Goal: Task Accomplishment & Management: Complete application form

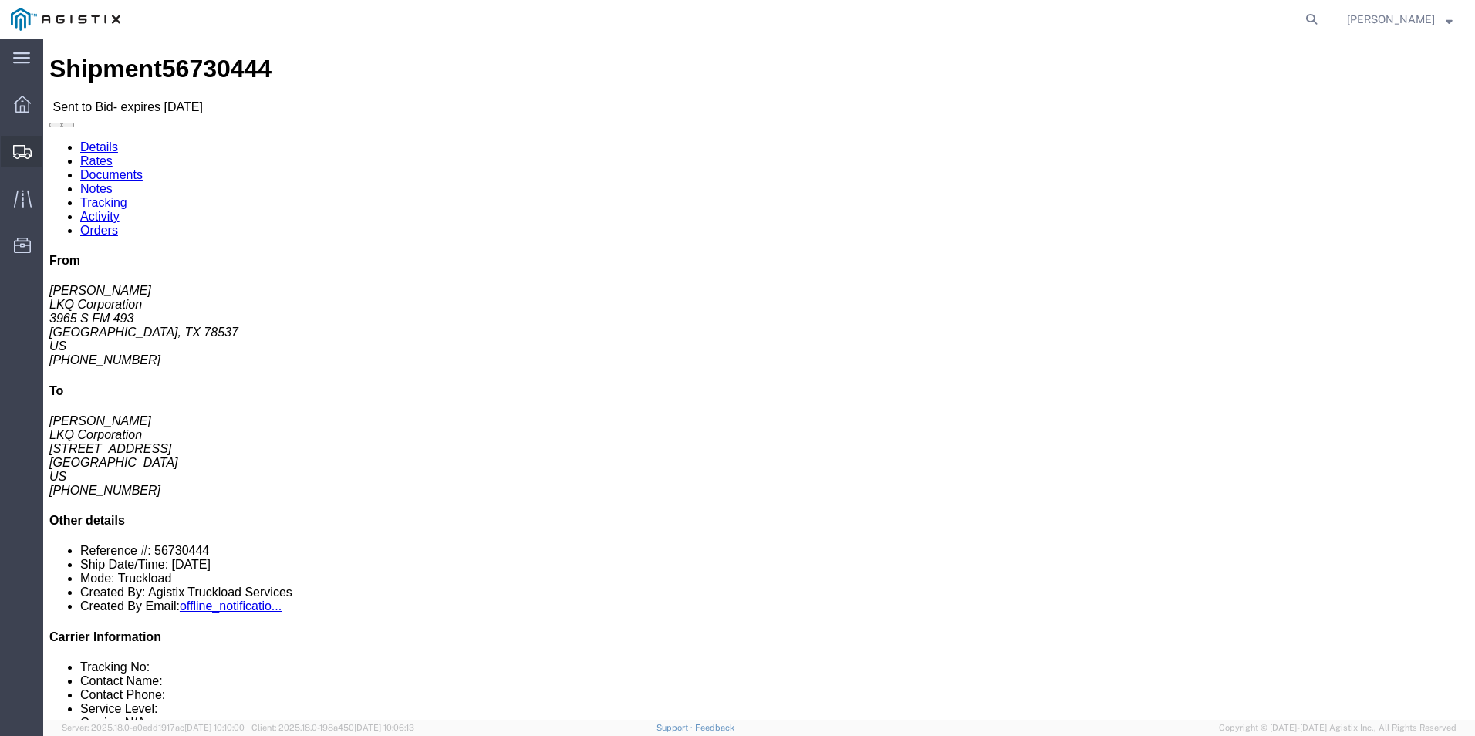
click at [19, 150] on icon at bounding box center [22, 152] width 19 height 14
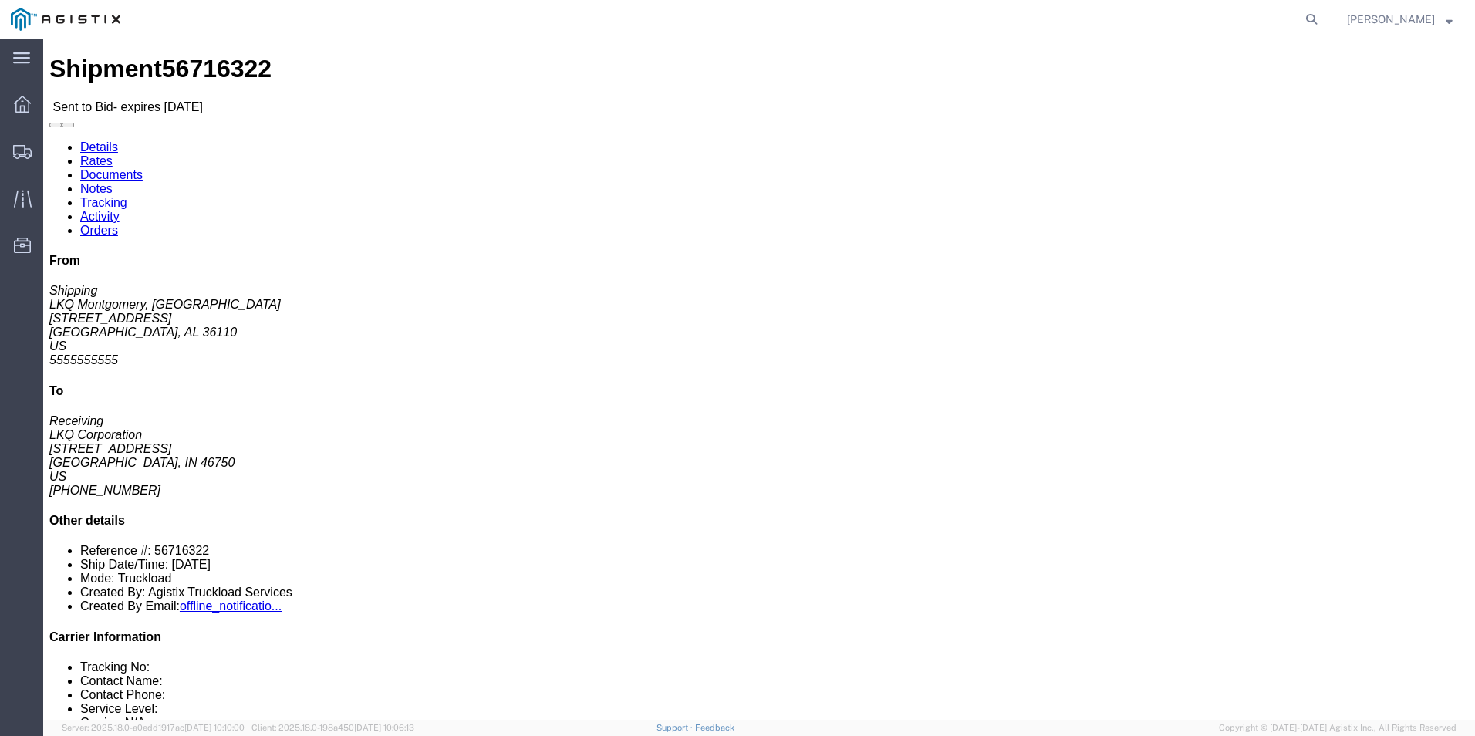
click div "Ship From LKQ Montgomery, [GEOGRAPHIC_DATA] (Shipping) 1117 [STREET_ADDRESS] 55…"
drag, startPoint x: 423, startPoint y: 218, endPoint x: 451, endPoint y: 198, distance: 34.9
click address "LKQ Corporation (Receiving) [STREET_ADDRESS][PERSON_NAME] [PHONE_NUMBER]"
click link "Enter / Modify Bid"
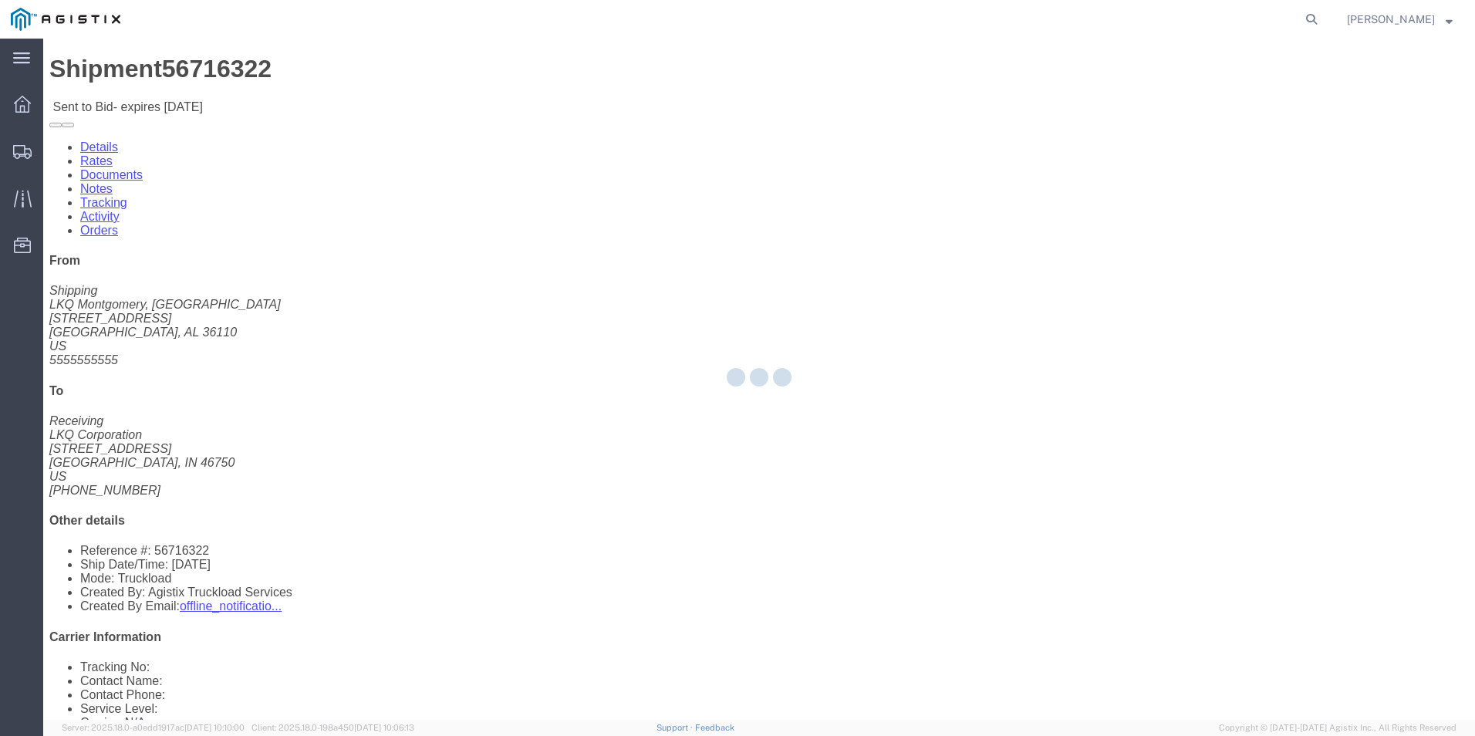
select select "18393"
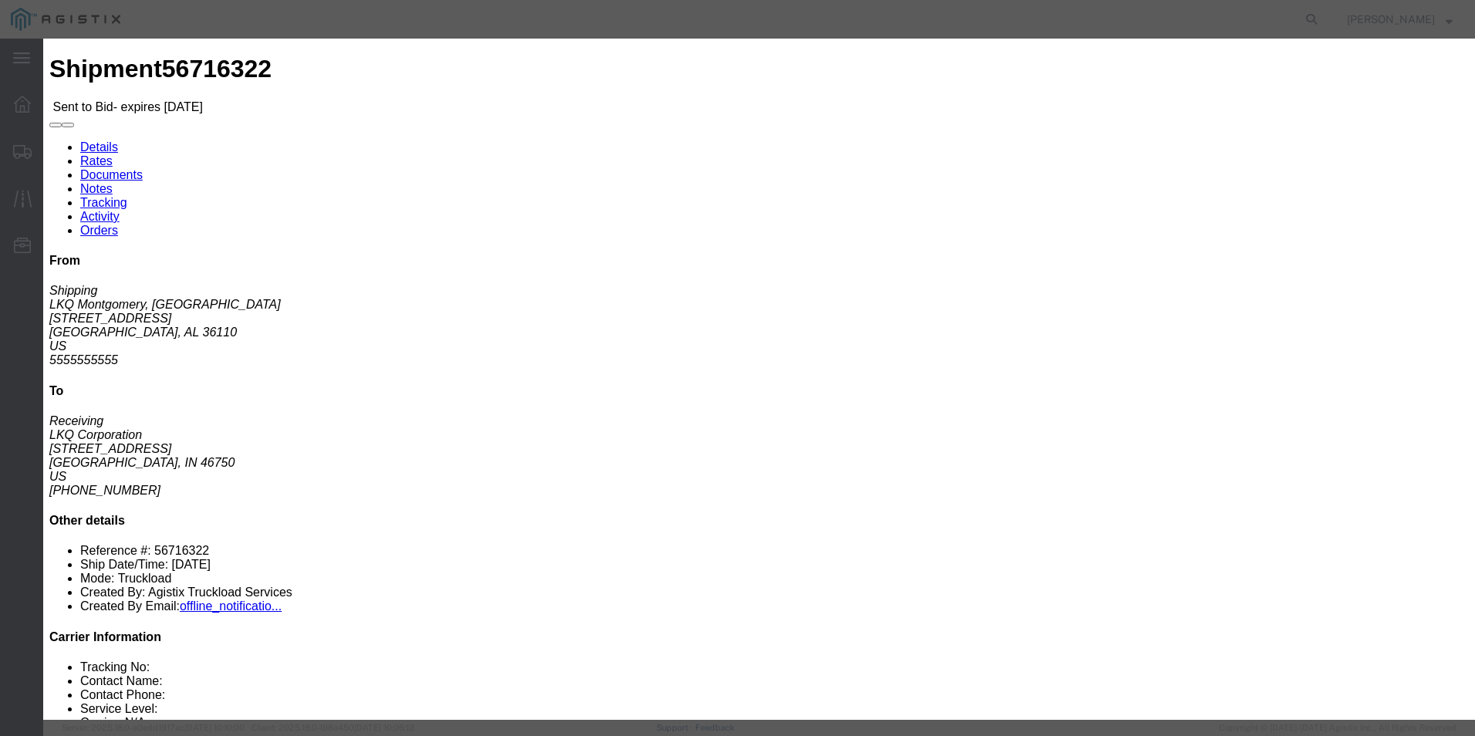
click select "Select Guaranteed Next Day Rail TL Standard 3 - 5 Day"
select select "35343"
click select "Select Guaranteed Next Day Rail TL Standard 3 - 5 Day"
click input "text"
type input "ITS BID"
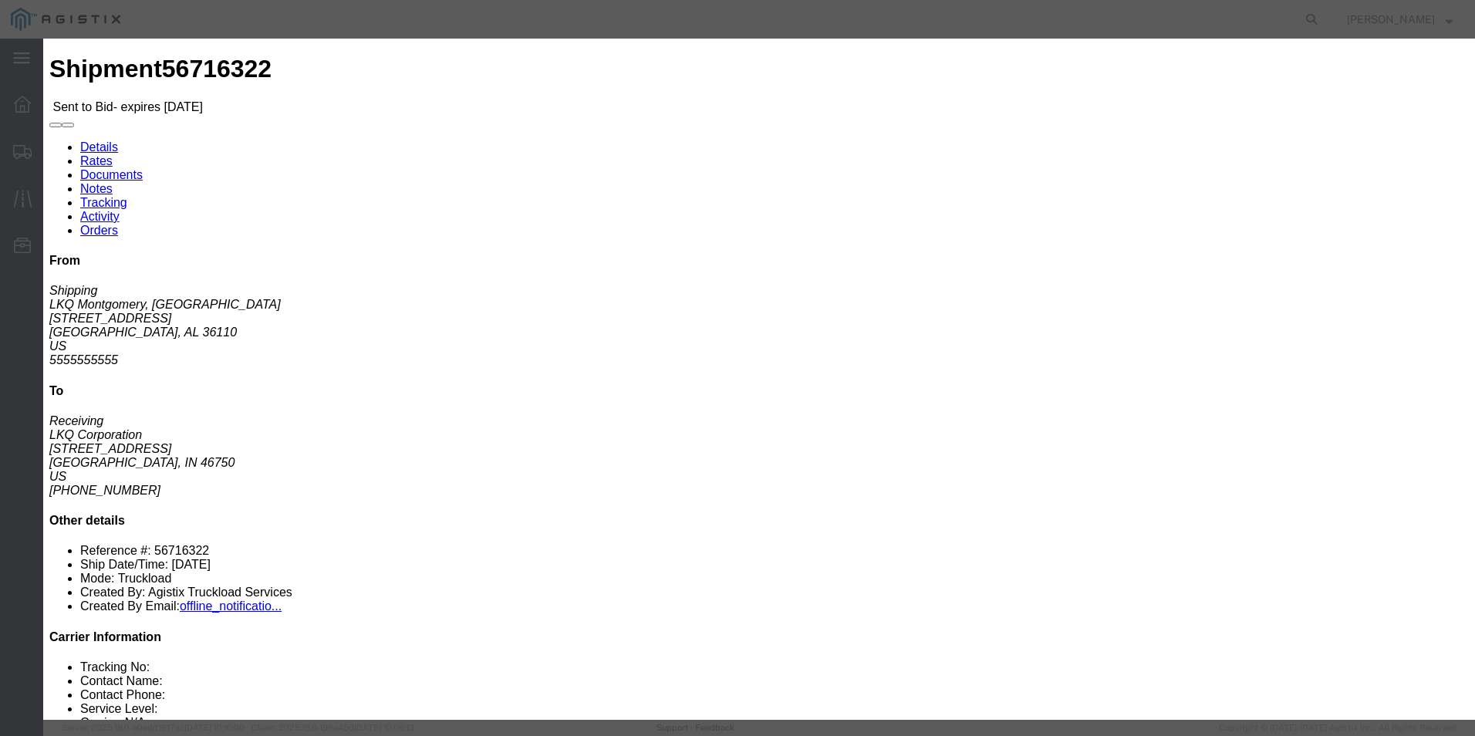
click select "Select Air Less than Truckload Multi-Leg Ocean Freight Rail Small Parcel Truckl…"
select select "TL"
click select "Select Air Less than Truckload Multi-Leg Ocean Freight Rail Small Parcel Truckl…"
click input "number"
type input "1430"
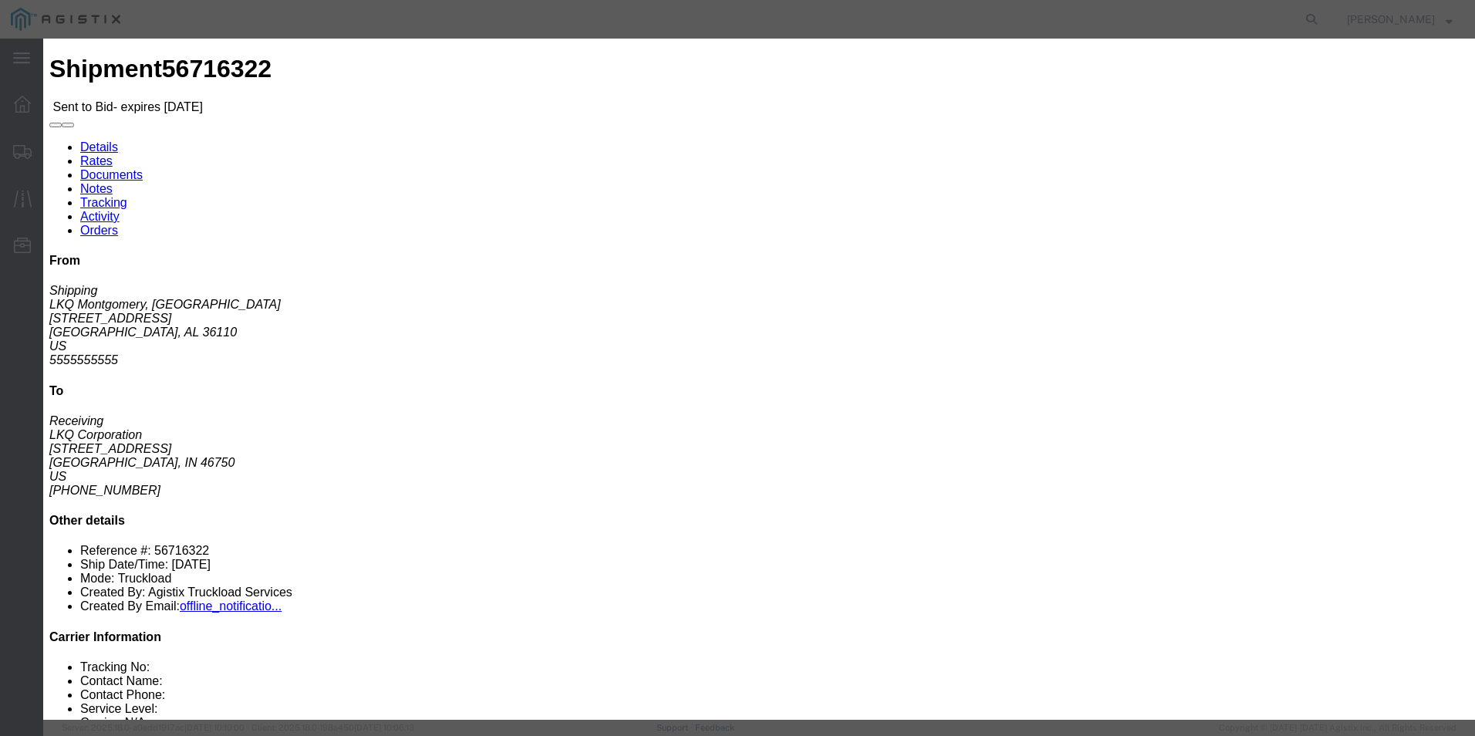
click button "Submit"
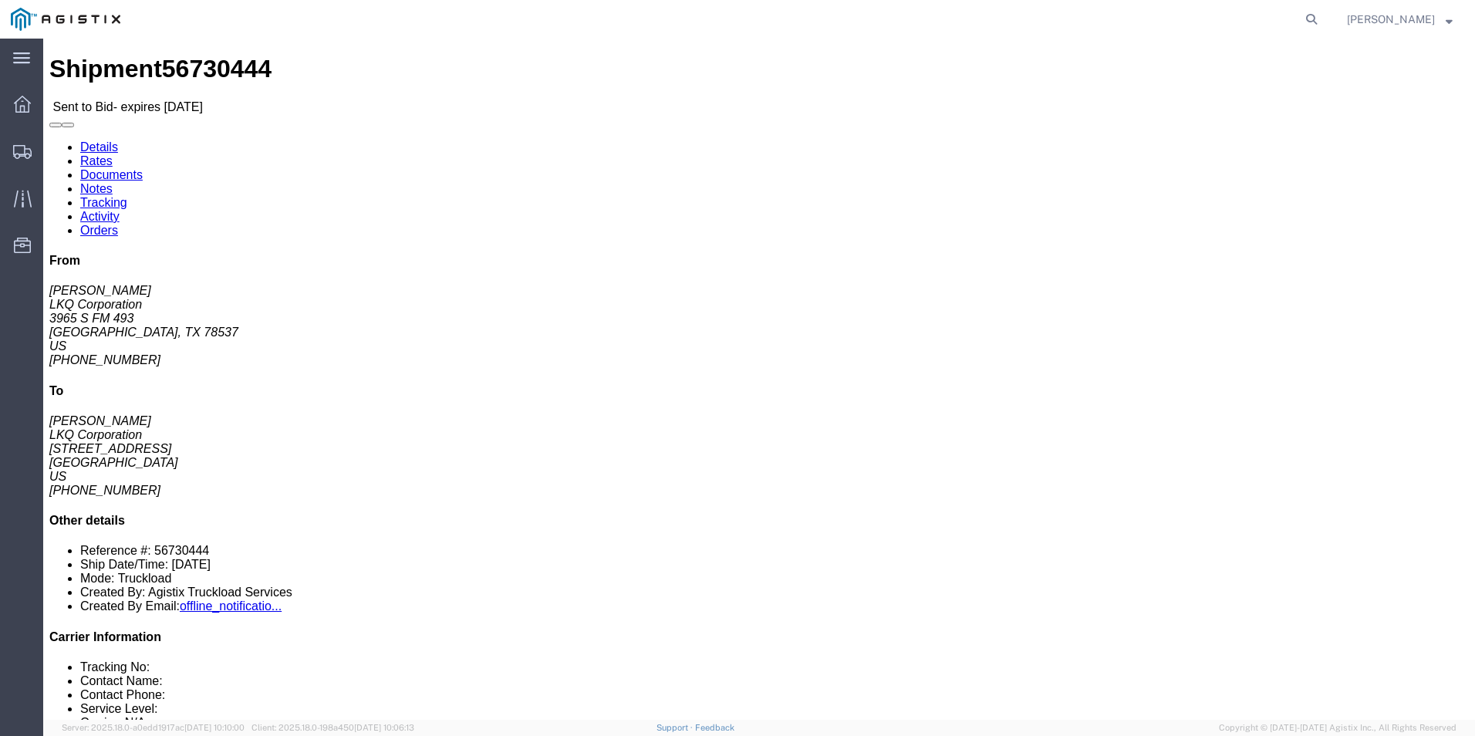
click link "Enter / Modify Bid"
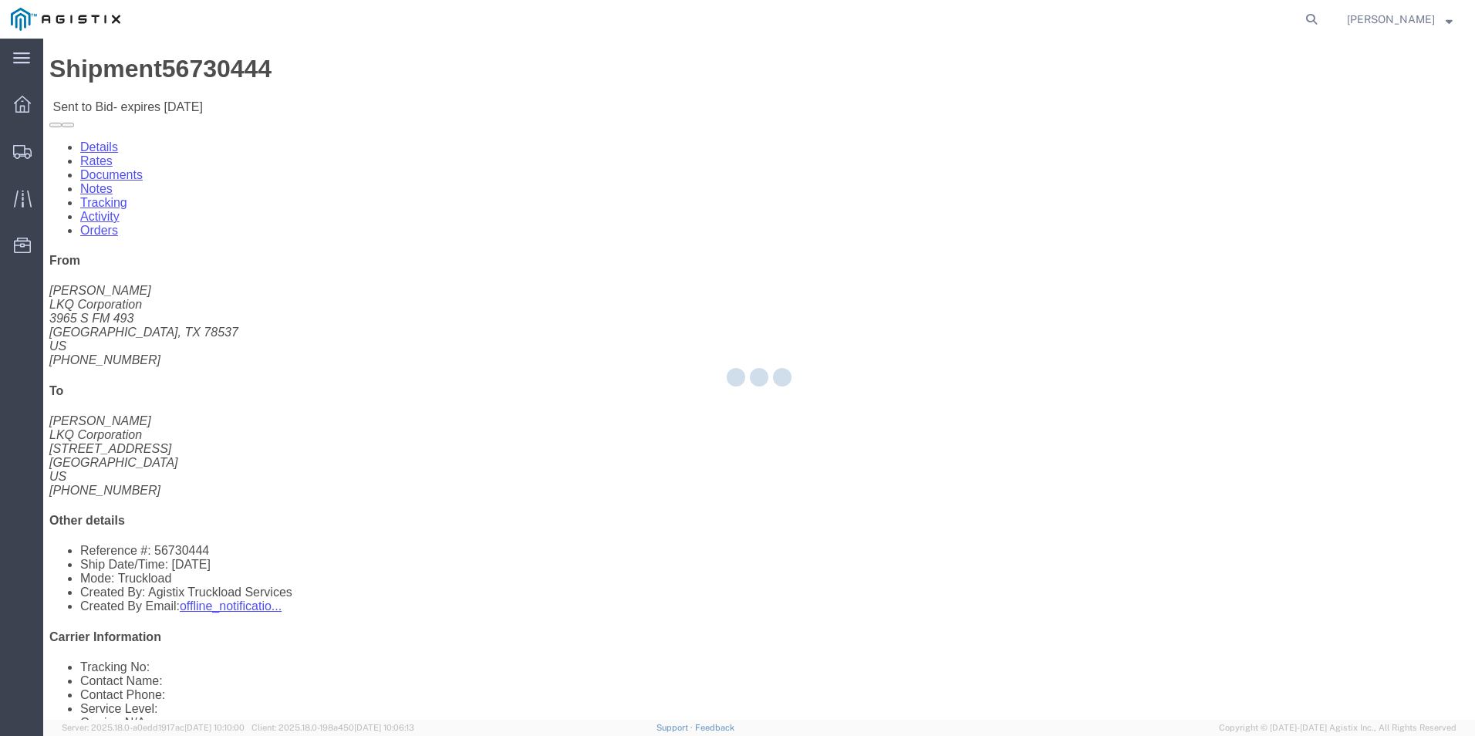
select select "18393"
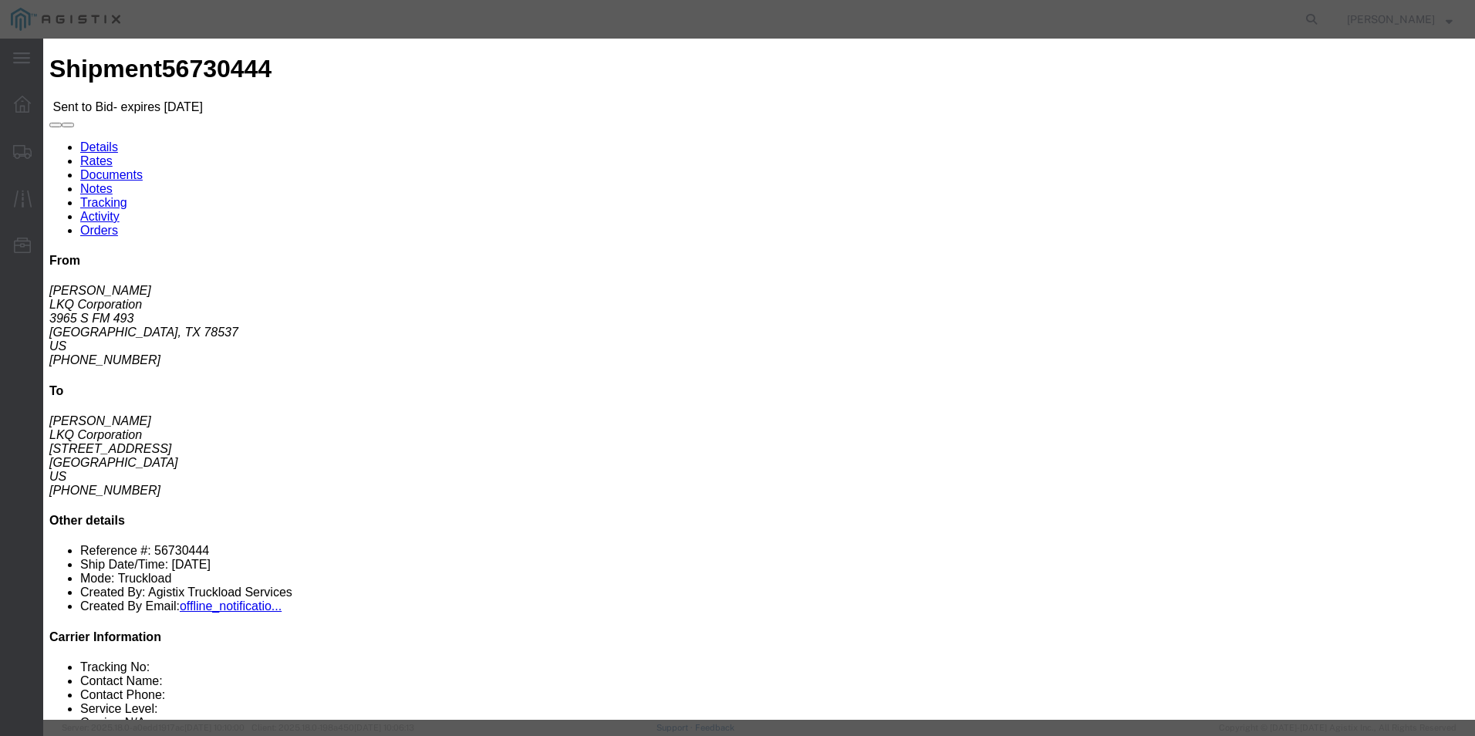
click select "Select Guaranteed Next Day Rail TL Standard 3 - 5 Day"
select select "38971"
click select "Select Guaranteed Next Day Rail TL Standard 3 - 5 Day"
click select "Select Air Less than Truckload Multi-Leg Ocean Freight Rail Small Parcel Truckl…"
select select "TL"
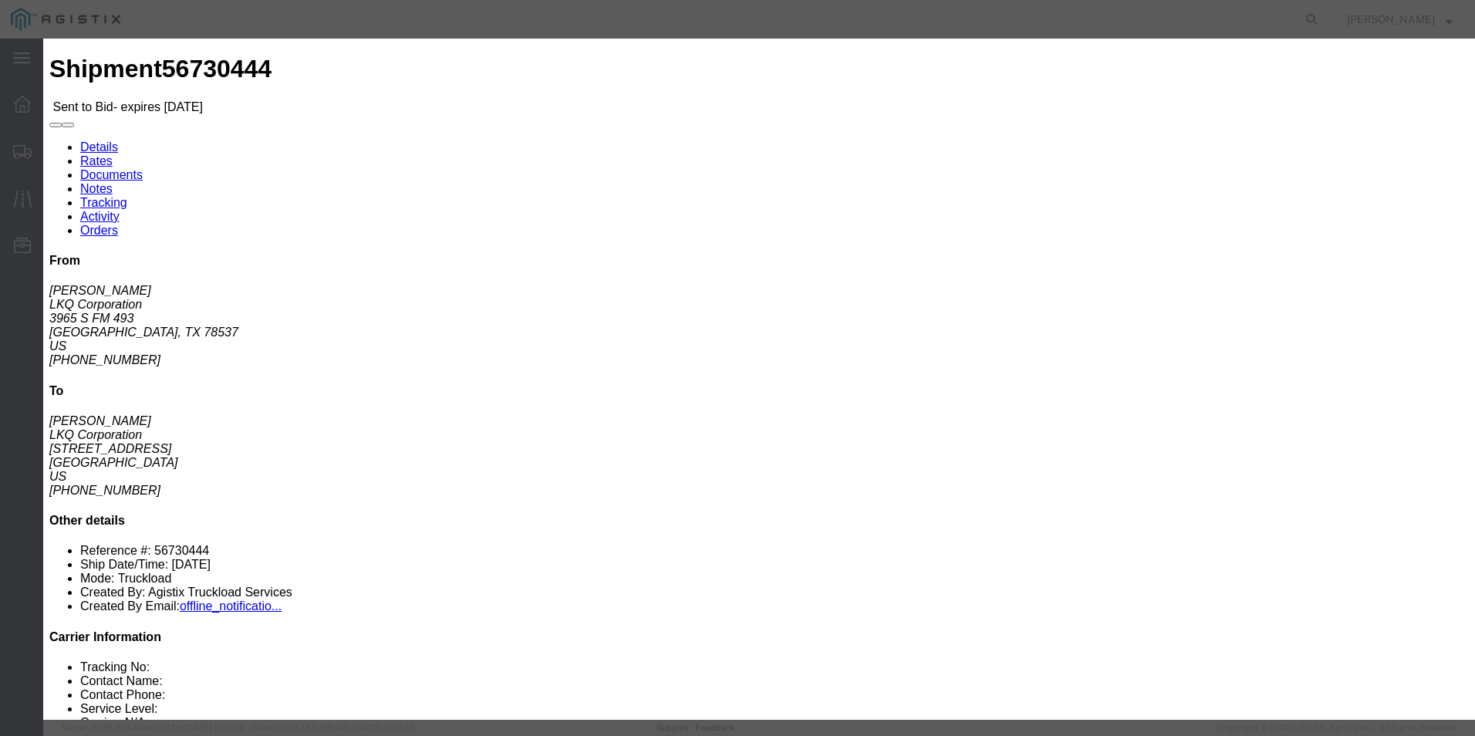
click select "Select Air Less than Truckload Multi-Leg Ocean Freight Rail Small Parcel Truckl…"
click div "Mode Select Air Less than Truckload Multi-Leg Ocean Freight Rail Small Parcel T…"
click input "number"
type input "1209"
click input "text"
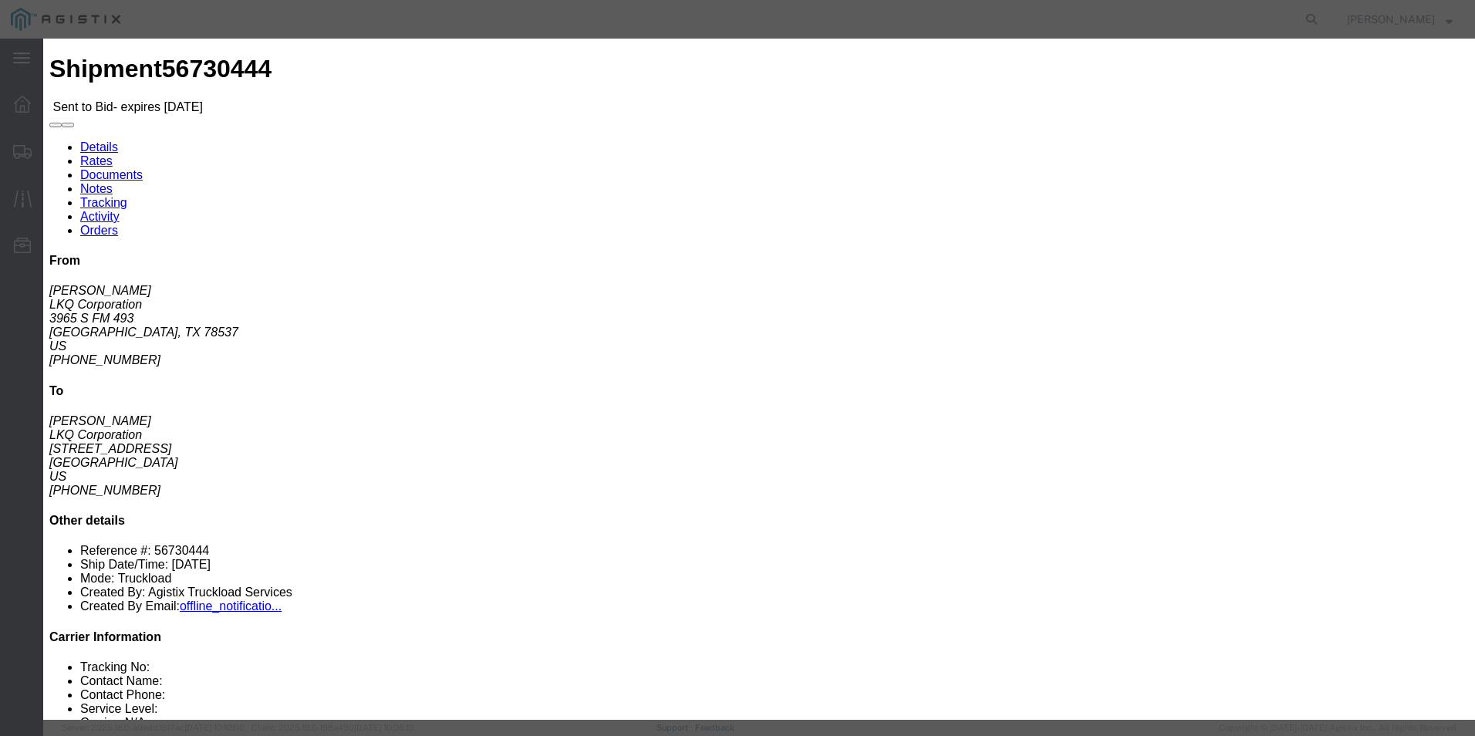
type input "ITS BID"
click button "Submit"
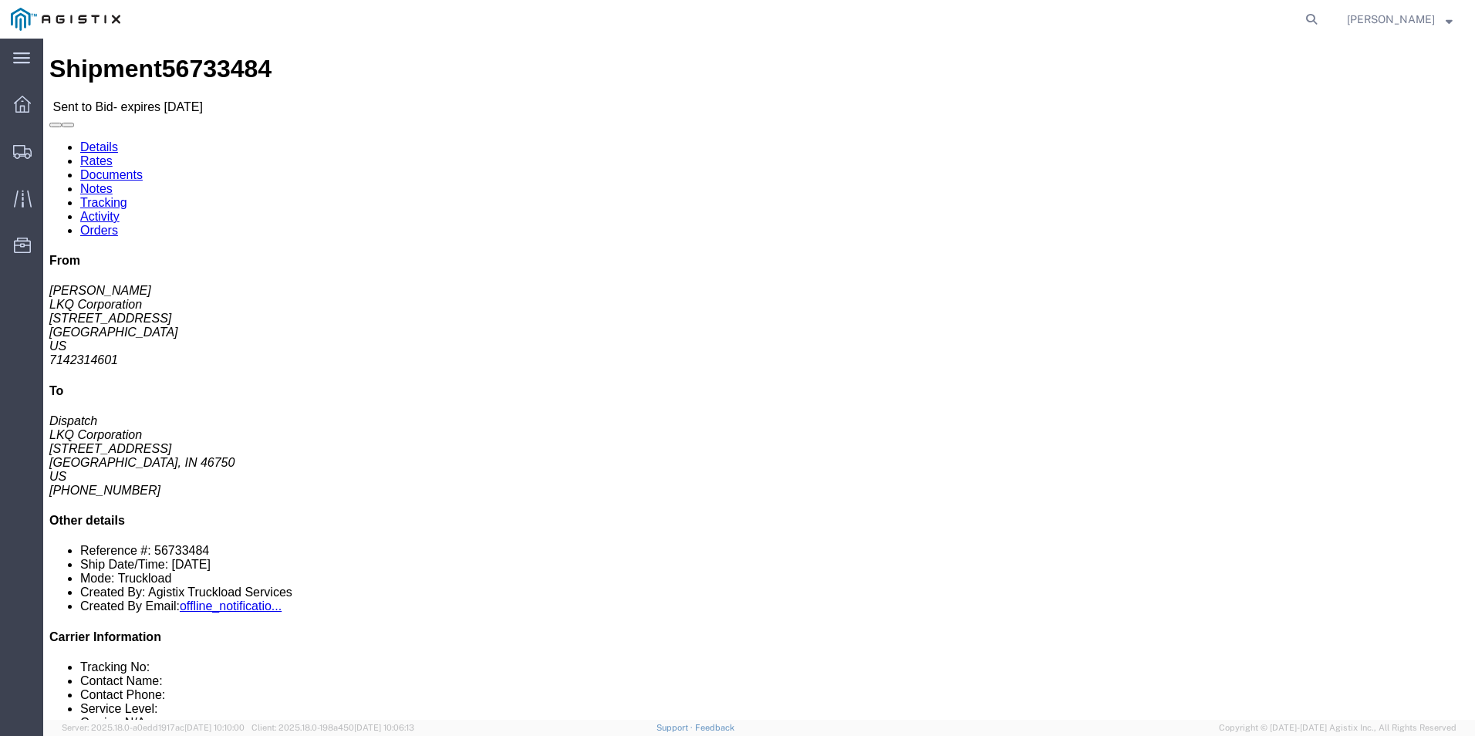
click link "Enter / Modify Bid"
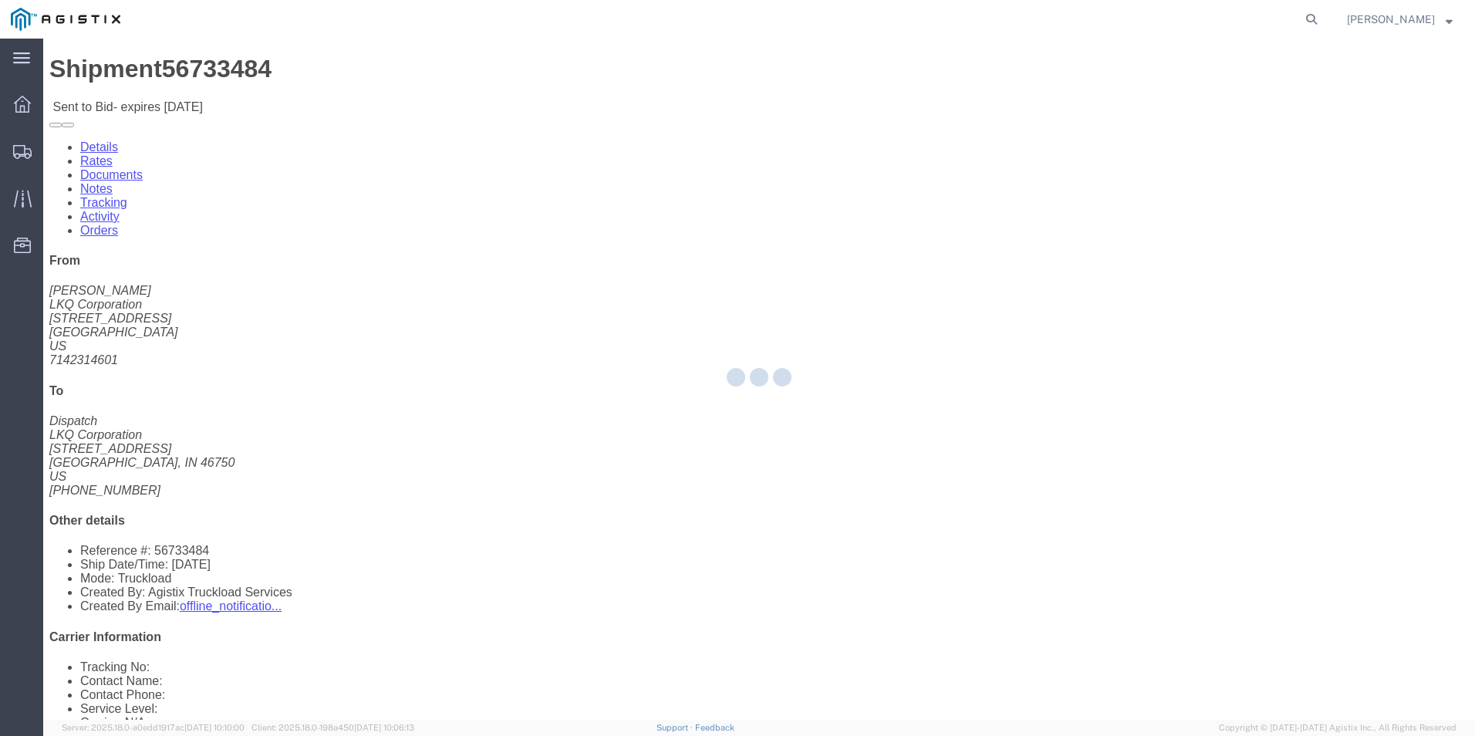
select select "18393"
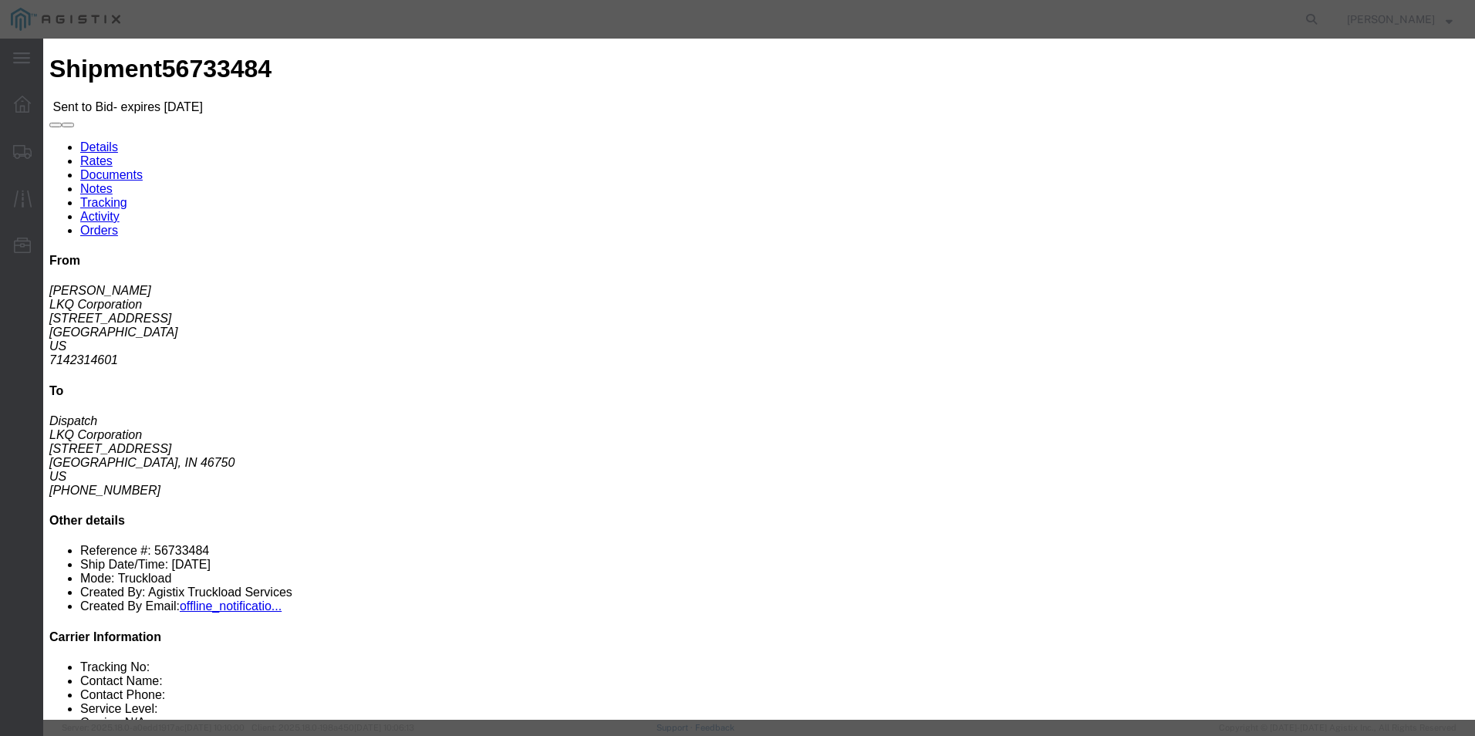
click select "Select Guaranteed Next Day Rail TL Standard 3 - 5 Day"
select select "35343"
click select "Select Guaranteed Next Day Rail TL Standard 3 - 5 Day"
click select "Select Air Less than Truckload Multi-Leg Ocean Freight Rail Small Parcel Truckl…"
select select "TL"
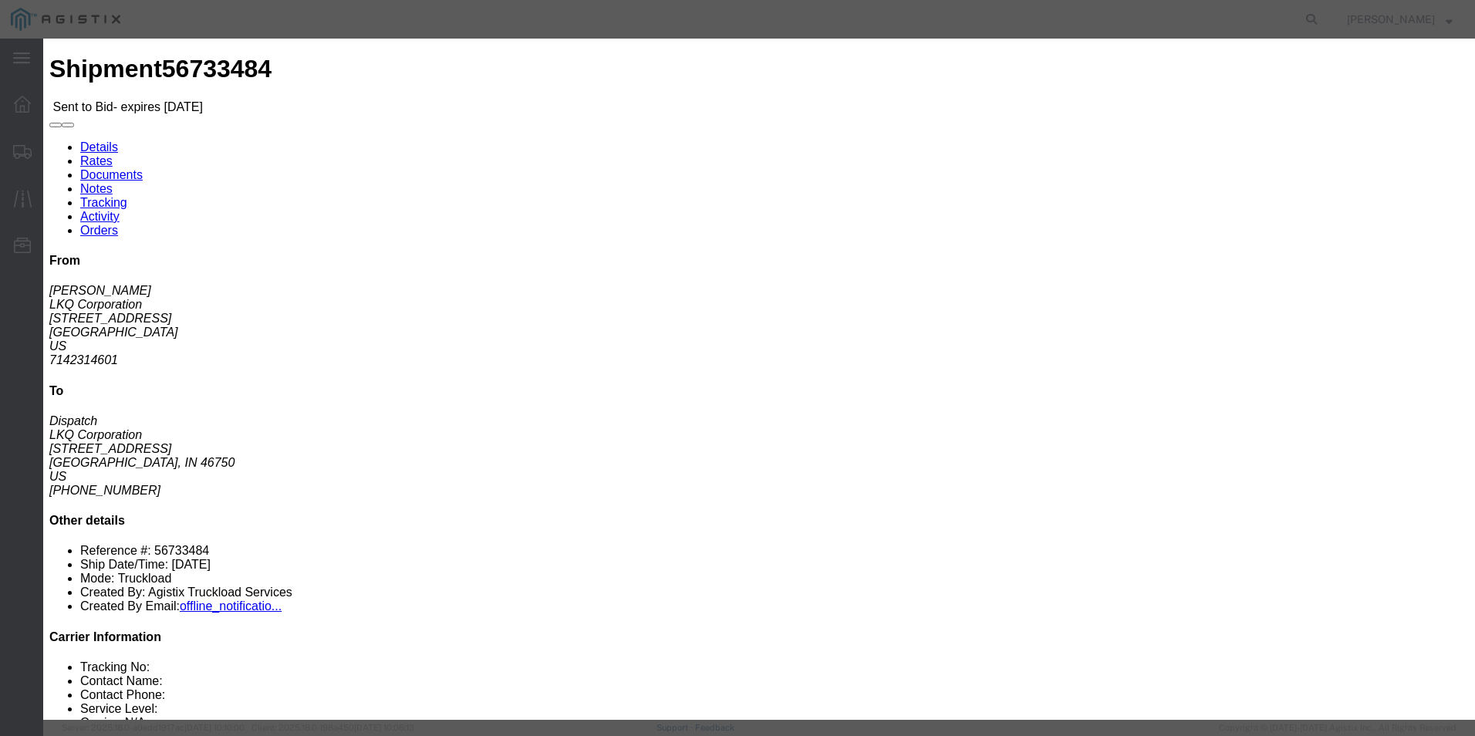
click select "Select Air Less than Truckload Multi-Leg Ocean Freight Rail Small Parcel Truckl…"
click input "text"
type input "5"
type input "ITS BID"
click input "number"
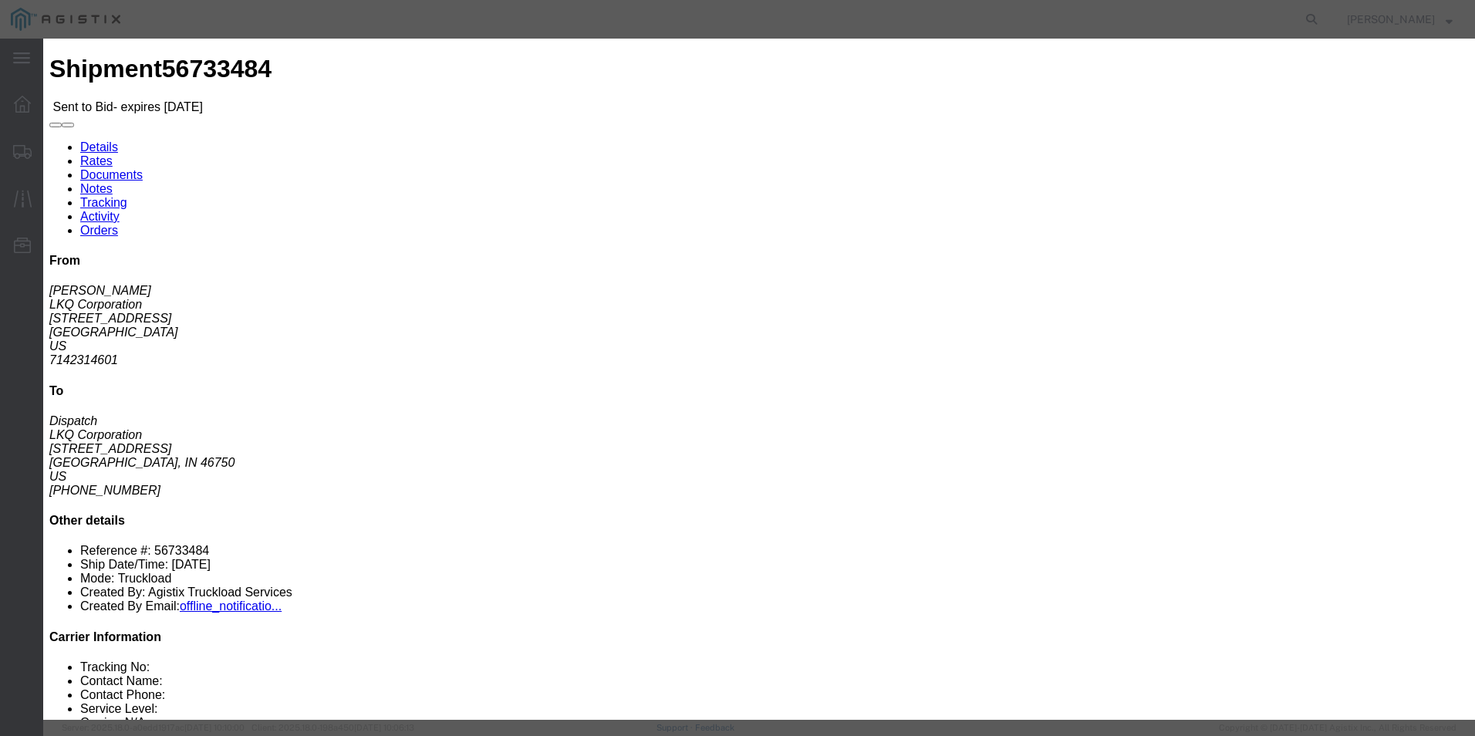
type input "5107"
click button "Submit"
